Goal: Task Accomplishment & Management: Use online tool/utility

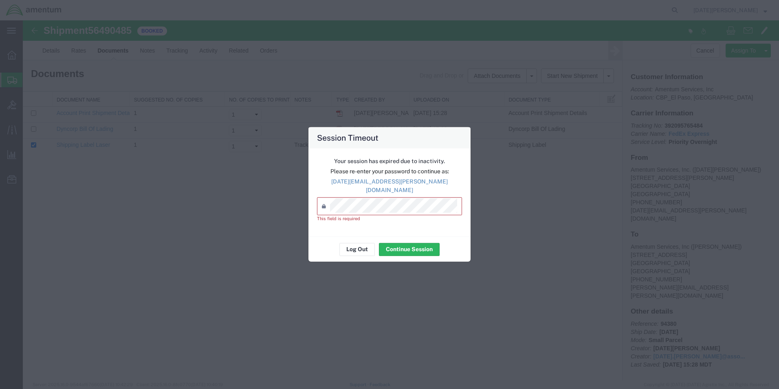
click at [614, 159] on div "Session Timeout Your session has expired due to inactivity. Please re-enter you…" at bounding box center [389, 194] width 779 height 389
click at [409, 195] on div "Your session has expired due to inactivity. Please re-enter your password to co…" at bounding box center [390, 192] width 162 height 88
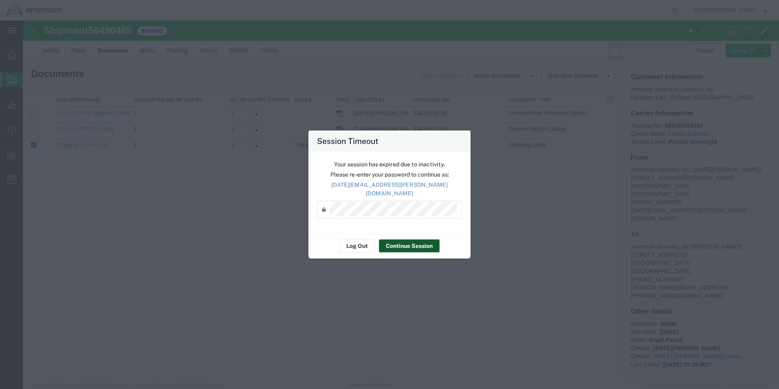
click at [412, 246] on button "Continue Session" at bounding box center [409, 245] width 61 height 13
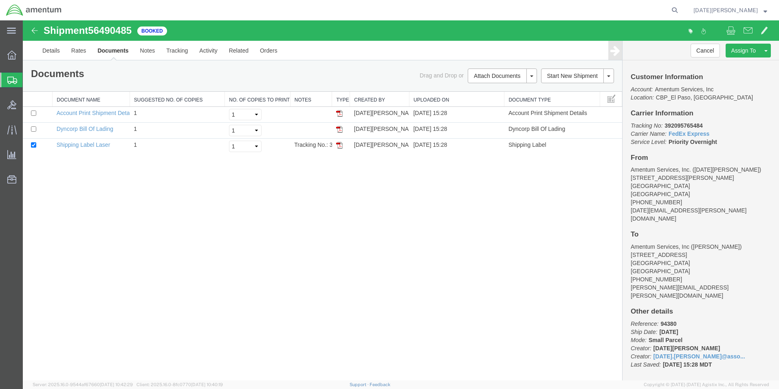
click at [0, 0] on span "Create from Template" at bounding box center [0, 0] width 0 height 0
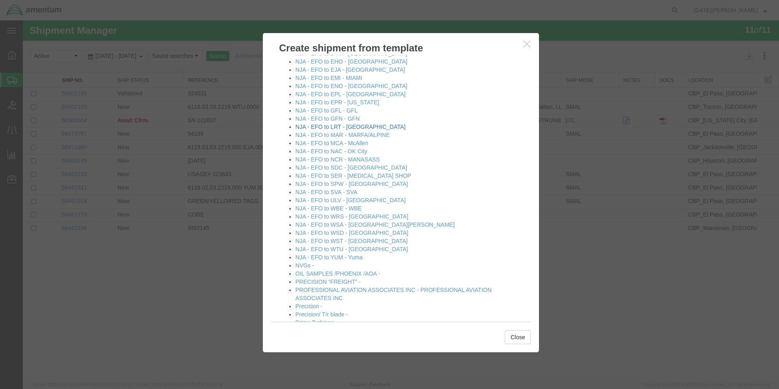
scroll to position [448, 0]
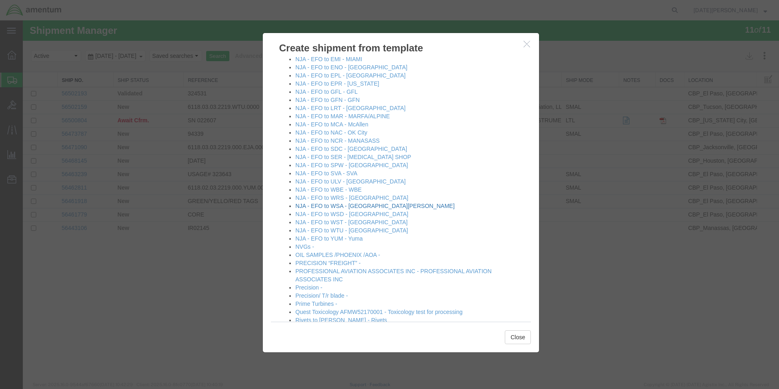
click at [318, 206] on link "NJA - EFO to WSA - [GEOGRAPHIC_DATA][PERSON_NAME]" at bounding box center [375, 206] width 159 height 7
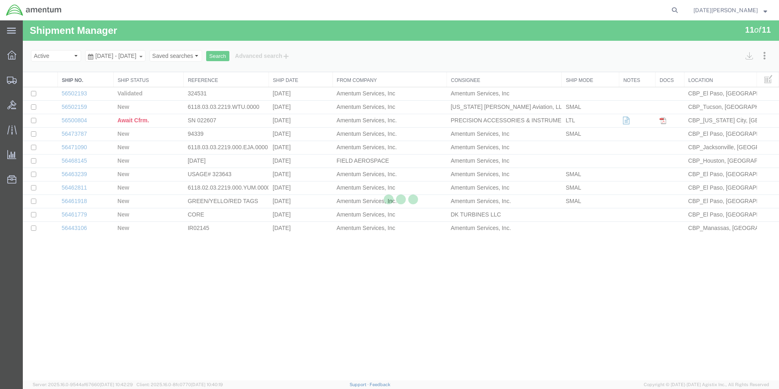
select select "49939"
select select "49914"
